Goal: Navigation & Orientation: Find specific page/section

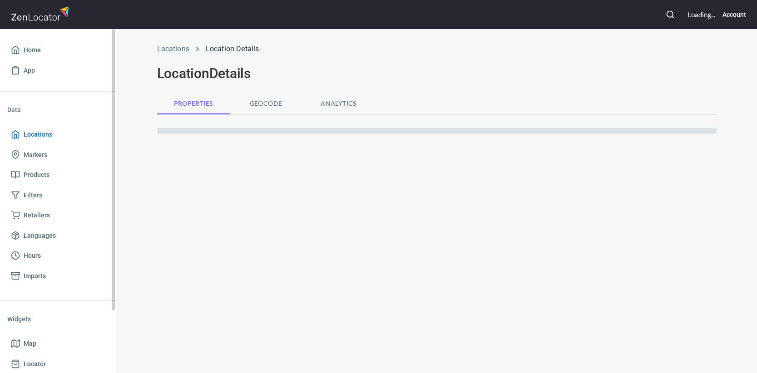
click at [30, 132] on span "Locations" at bounding box center [38, 134] width 29 height 11
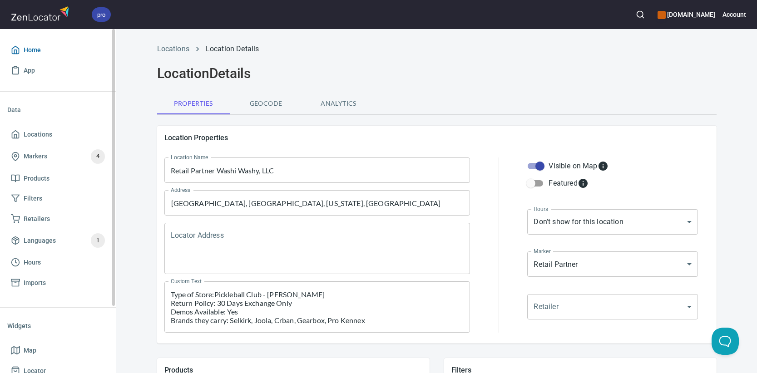
click at [38, 51] on span "Home" at bounding box center [32, 50] width 17 height 11
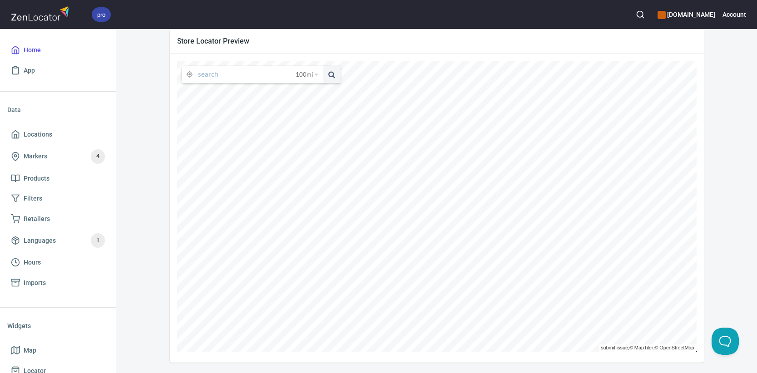
scroll to position [167, 0]
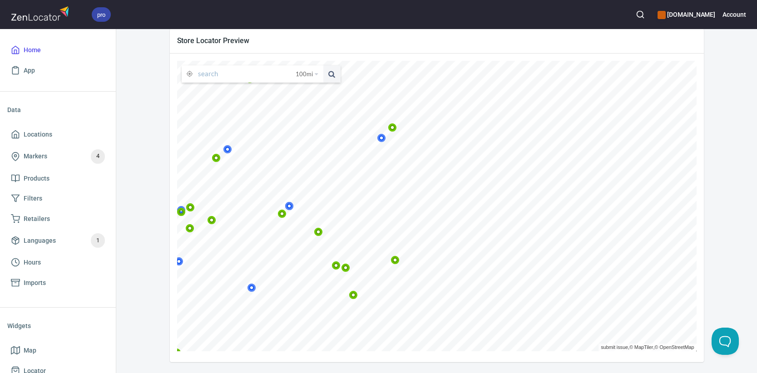
click at [186, 206] on icon at bounding box center [181, 210] width 9 height 9
click at [183, 262] on icon at bounding box center [178, 262] width 9 height 9
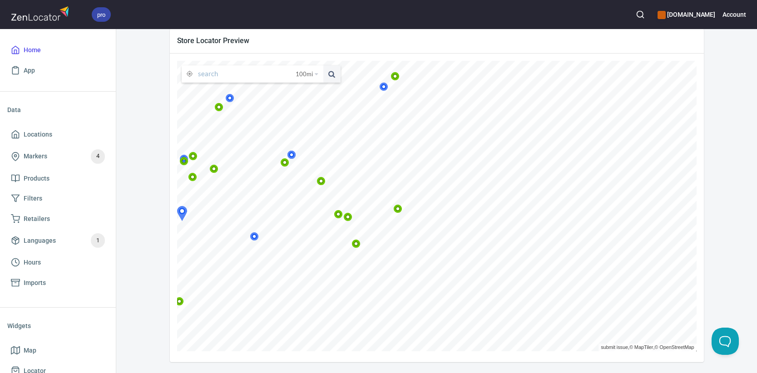
click at [257, 237] on icon at bounding box center [254, 236] width 5 height 5
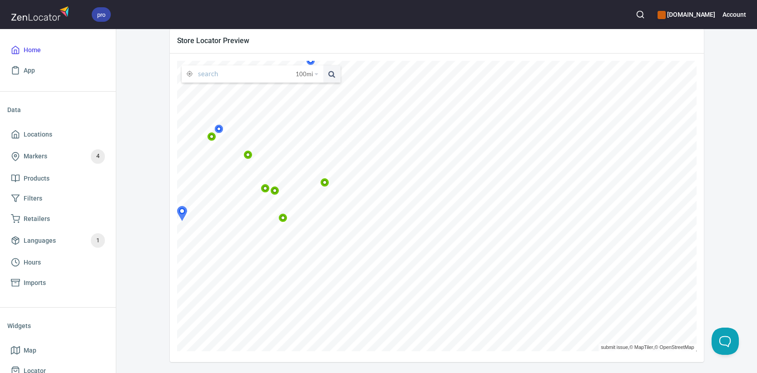
click at [222, 130] on icon at bounding box center [218, 128] width 5 height 5
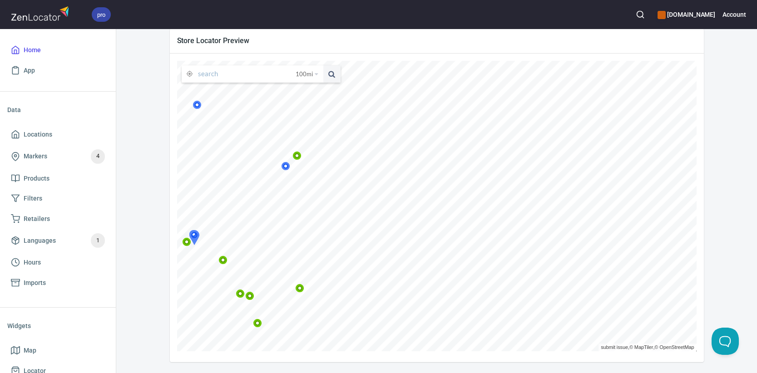
click at [288, 168] on icon at bounding box center [285, 166] width 5 height 5
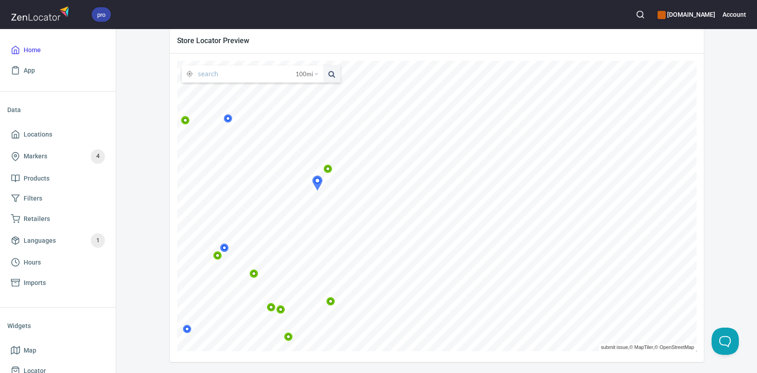
click at [167, 190] on icon at bounding box center [163, 191] width 9 height 9
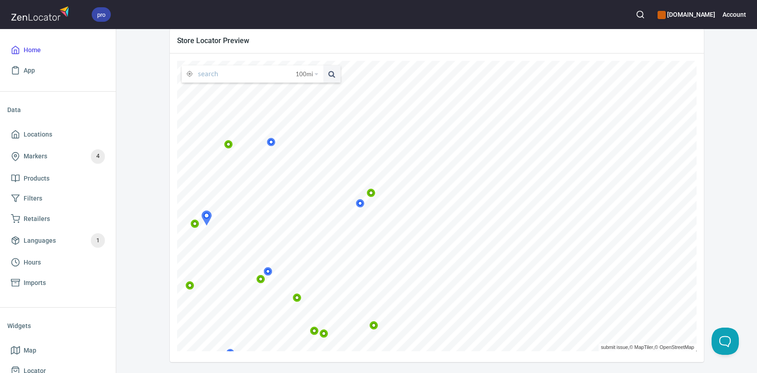
click at [276, 145] on icon at bounding box center [271, 142] width 9 height 9
click at [164, 240] on icon at bounding box center [161, 242] width 5 height 5
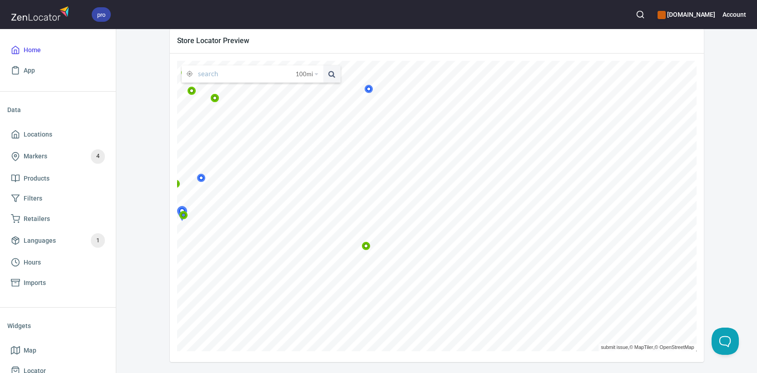
click at [206, 178] on icon at bounding box center [201, 178] width 9 height 9
click at [449, 373] on html "pro [DOMAIN_NAME] Account Home App Data Locations Markers 4 Products Filters Re…" at bounding box center [378, 186] width 757 height 373
